Goal: Transaction & Acquisition: Purchase product/service

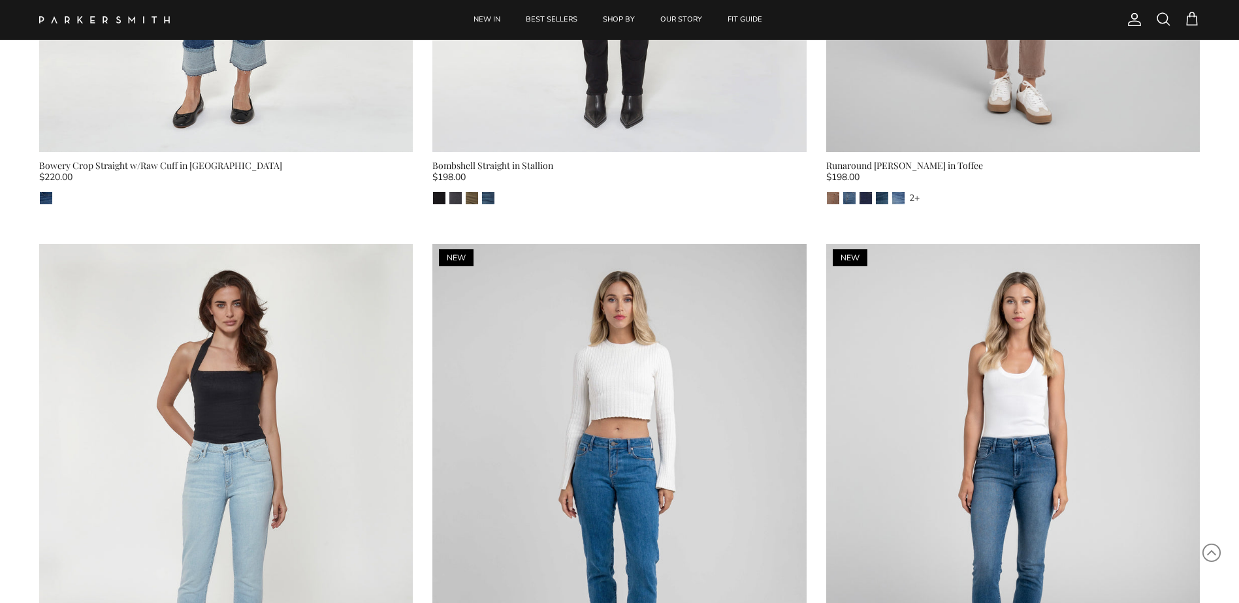
scroll to position [1110, 0]
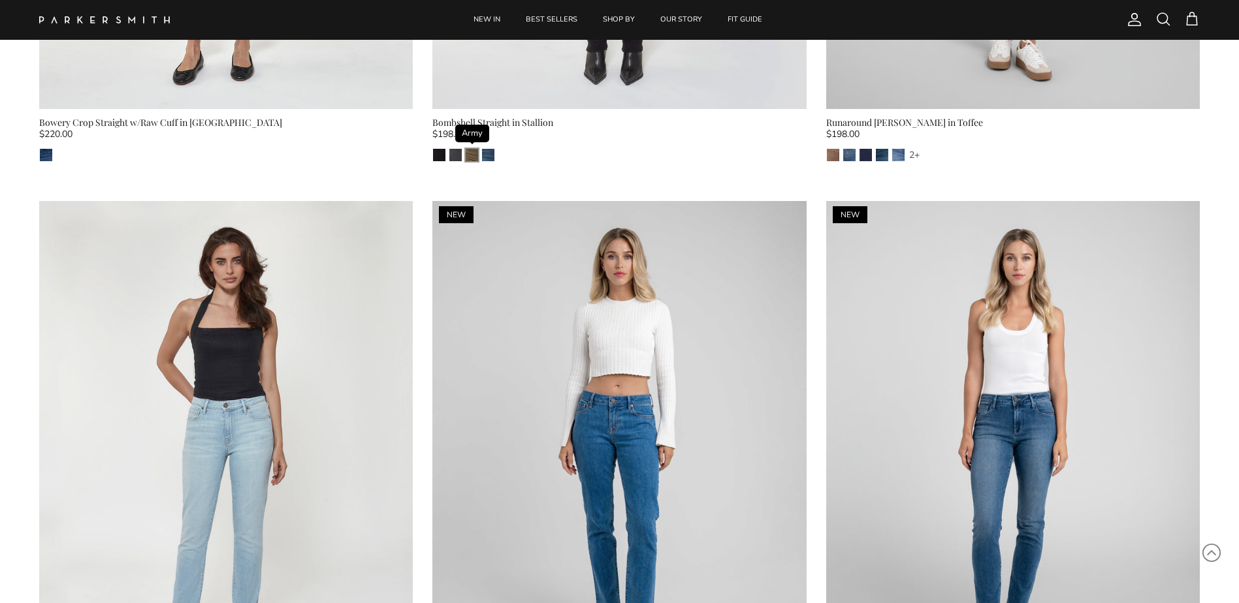
click at [474, 155] on img "Army" at bounding box center [472, 155] width 12 height 12
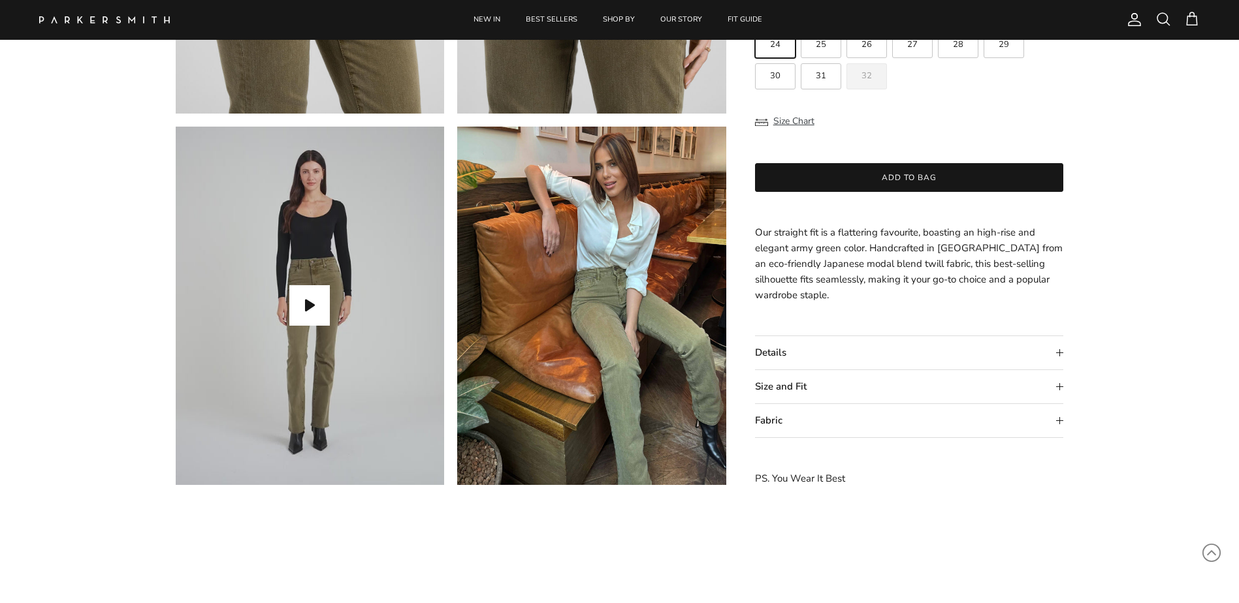
scroll to position [1110, 0]
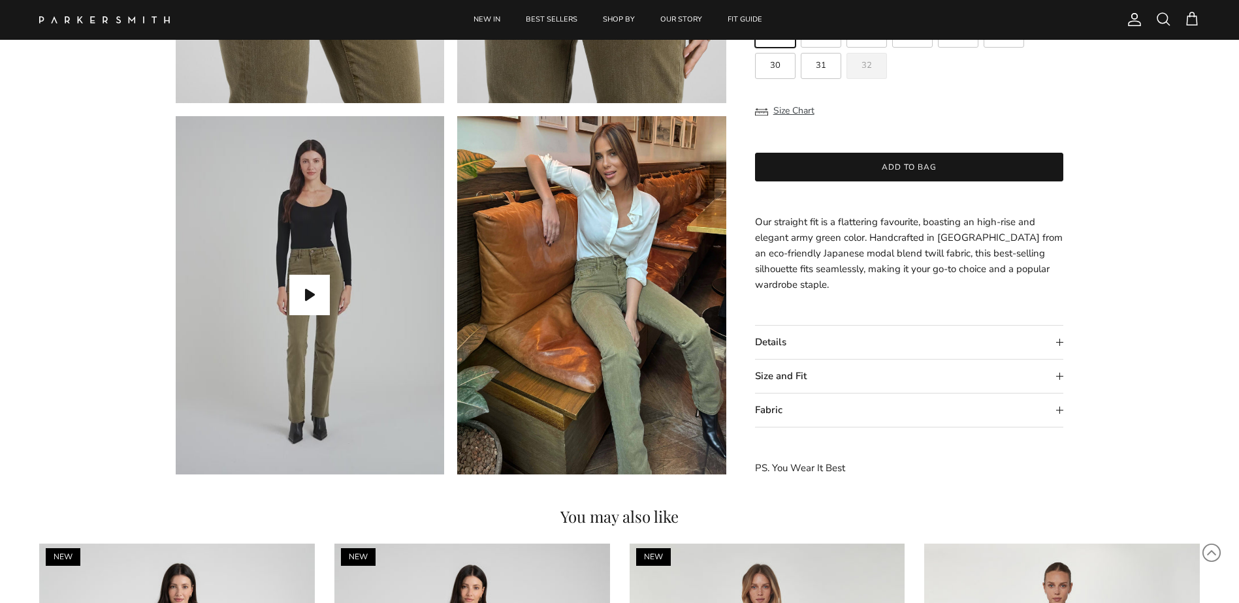
click at [1057, 375] on summary "Size and Fit" at bounding box center [909, 376] width 309 height 33
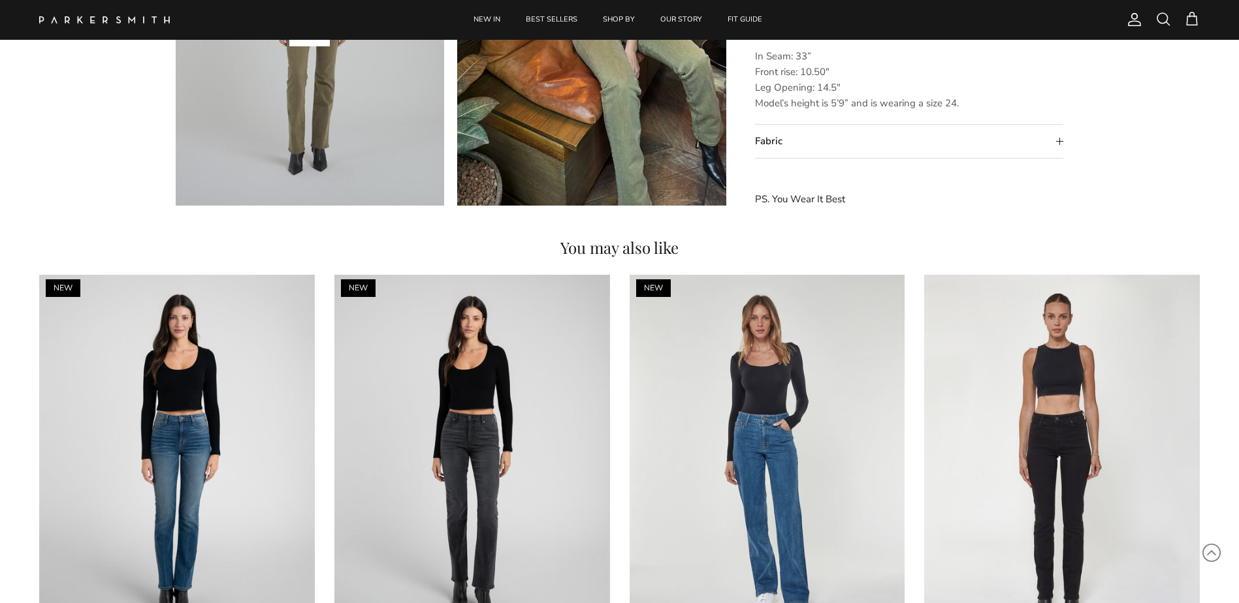
scroll to position [1502, 0]
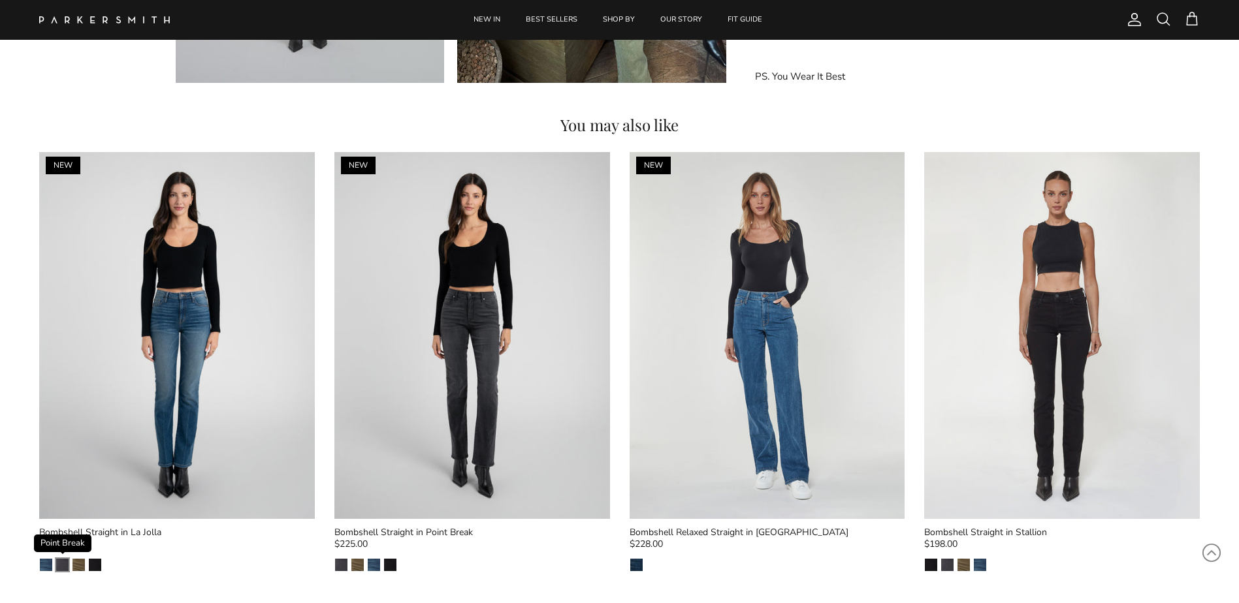
click at [63, 568] on img "Point Break" at bounding box center [62, 565] width 12 height 12
